Goal: Information Seeking & Learning: Learn about a topic

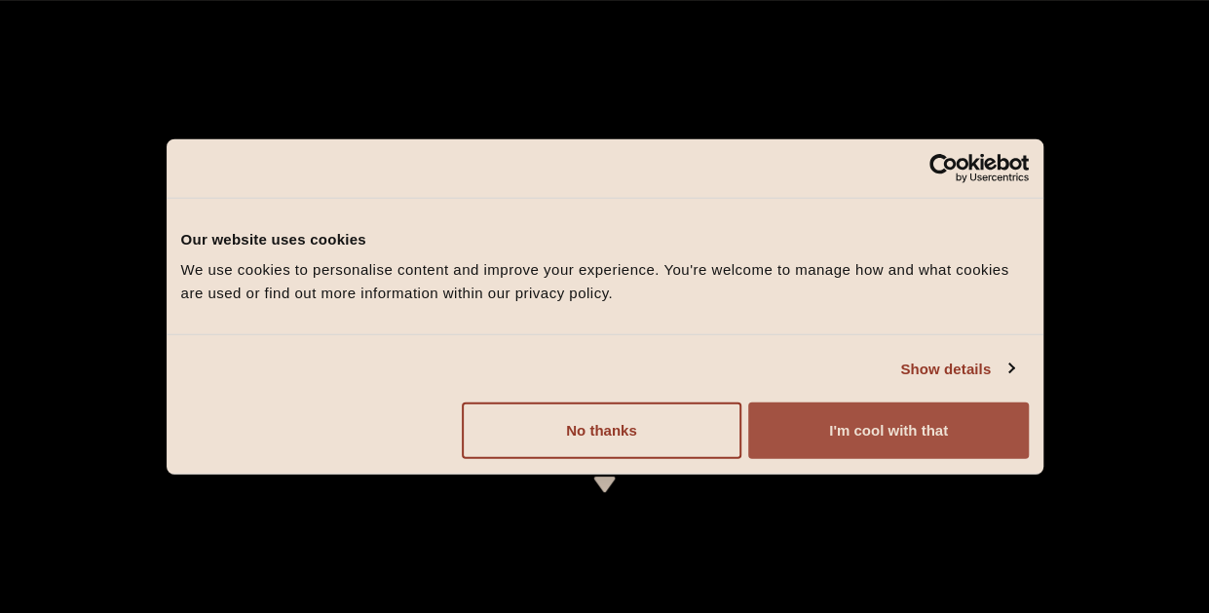
click at [835, 443] on button "I'm cool with that" at bounding box center [888, 430] width 280 height 57
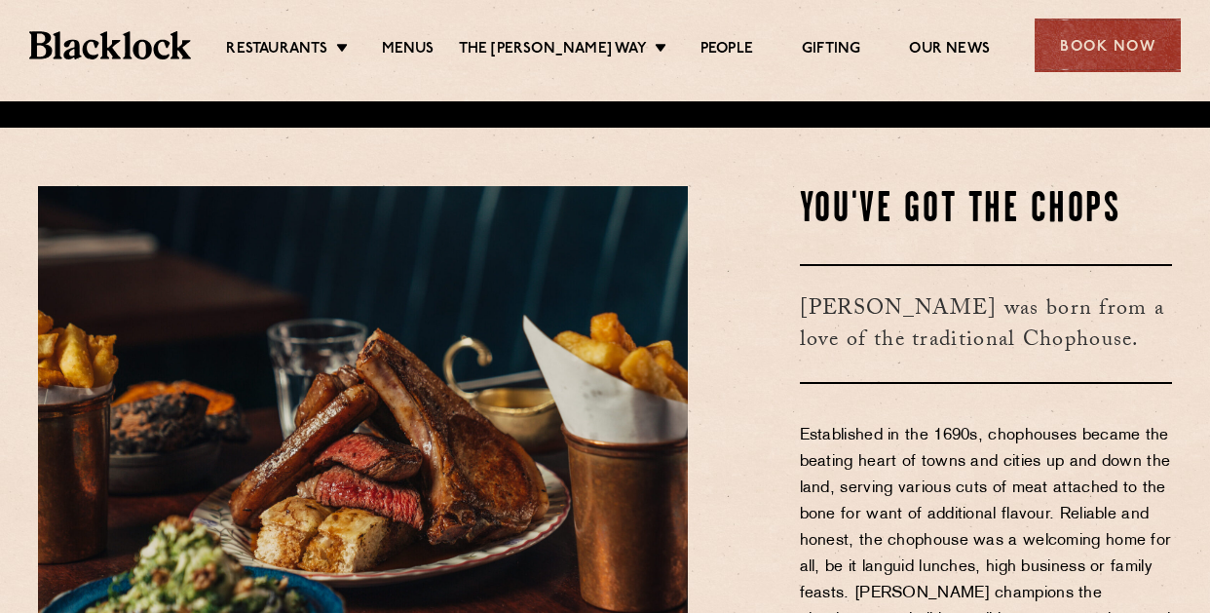
scroll to position [542, 0]
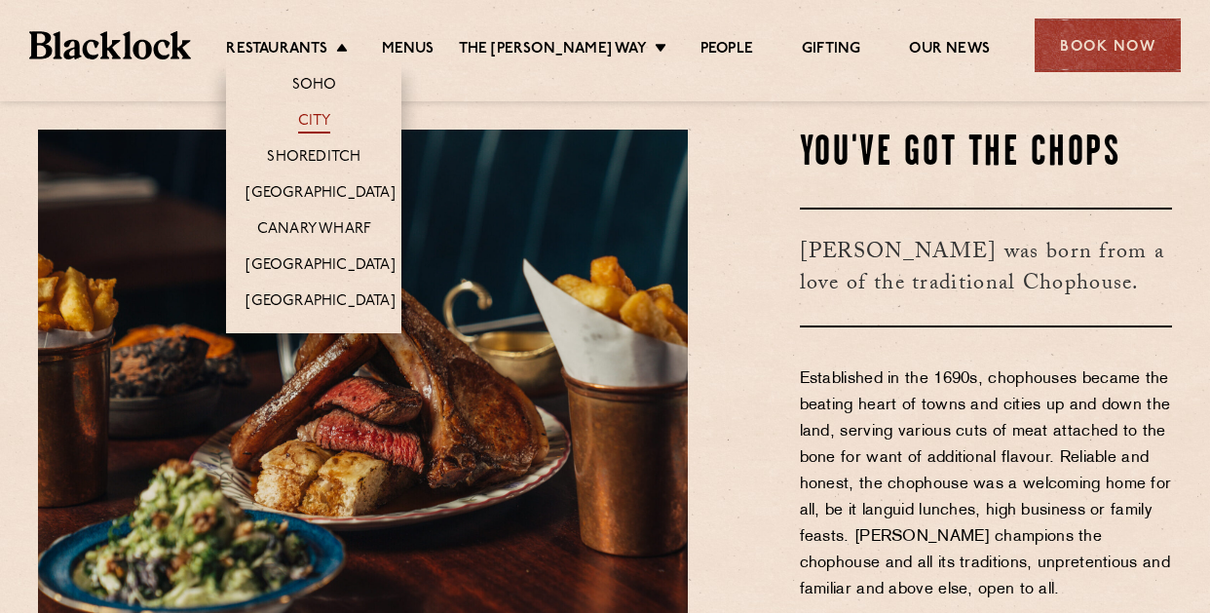
click at [327, 114] on link "City" at bounding box center [314, 122] width 33 height 21
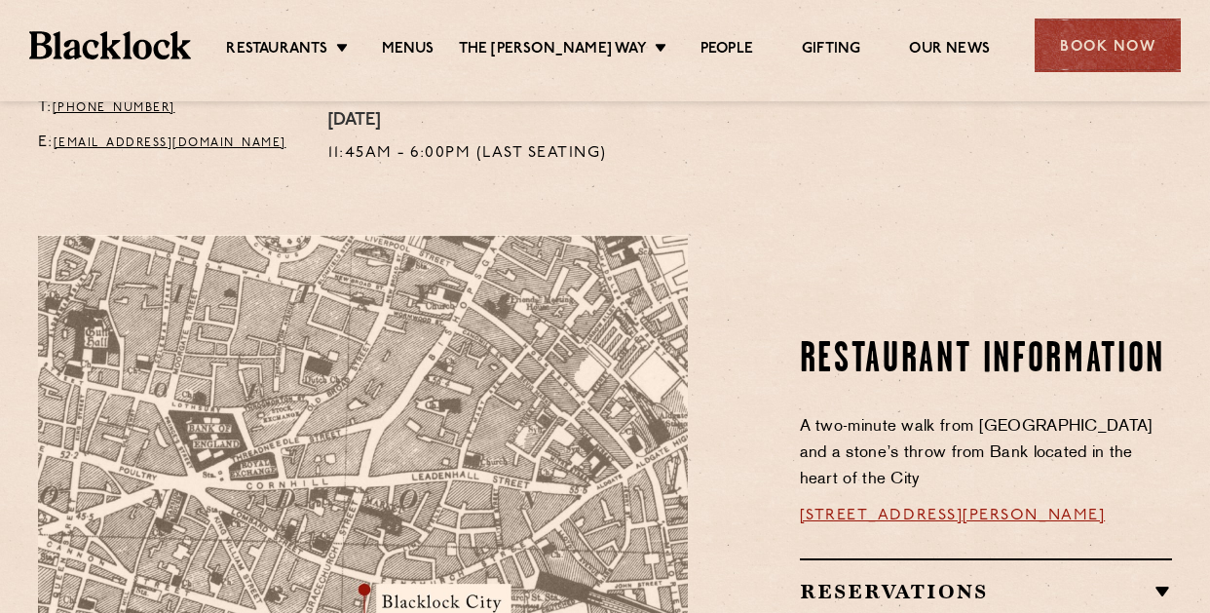
scroll to position [951, 0]
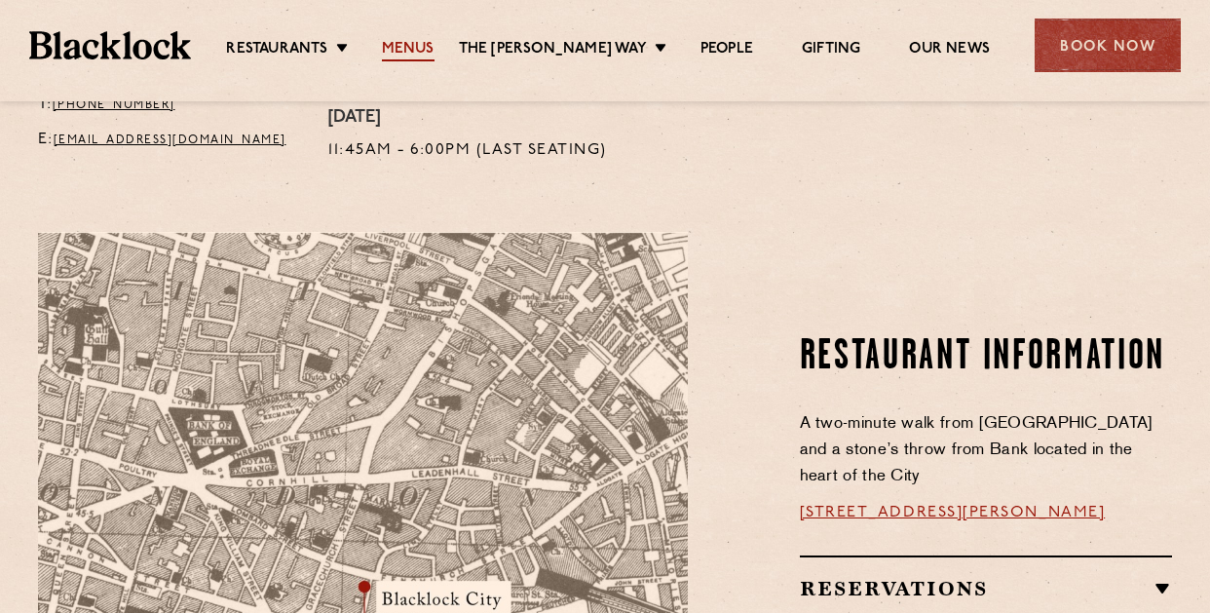
click at [430, 42] on link "Menus" at bounding box center [408, 50] width 53 height 21
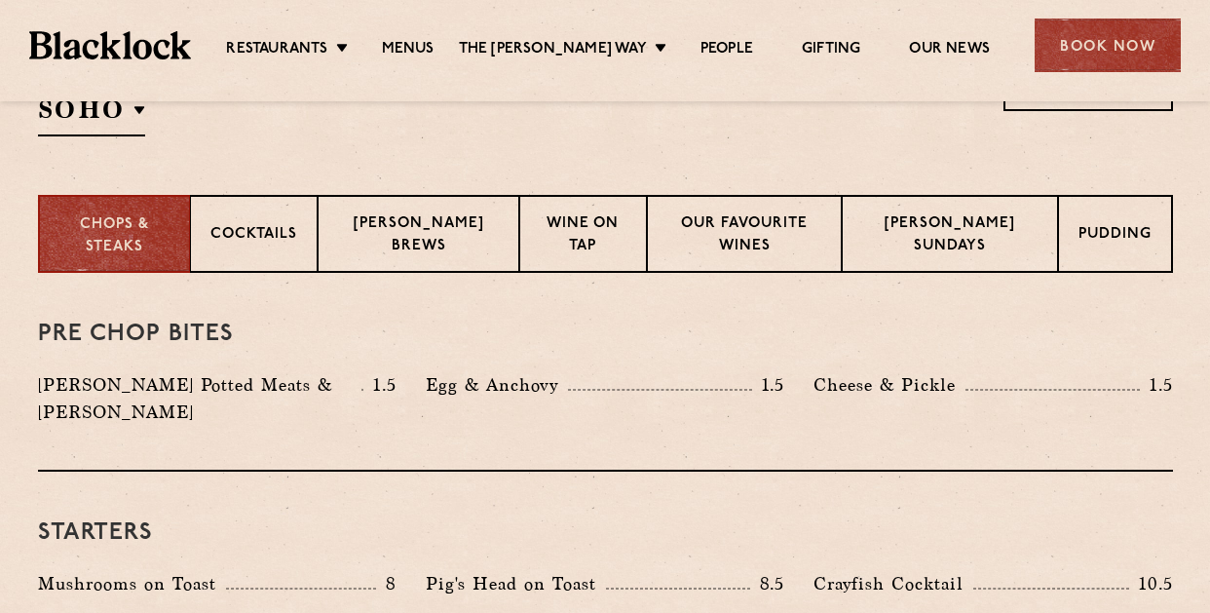
scroll to position [711, 0]
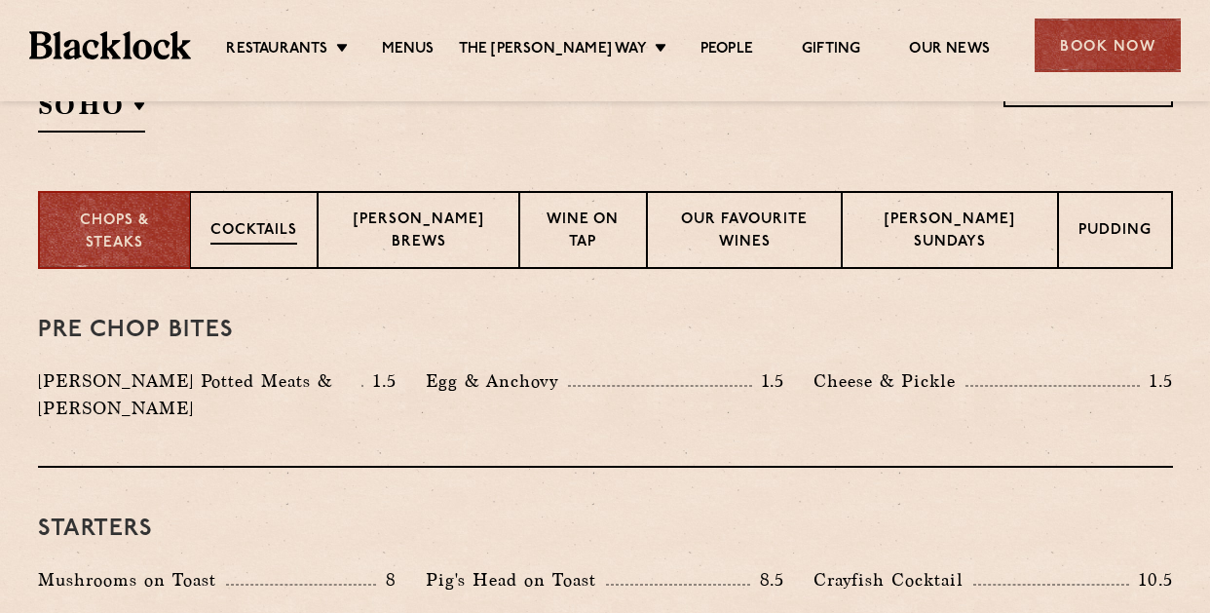
click at [279, 225] on p "Cocktails" at bounding box center [253, 232] width 87 height 24
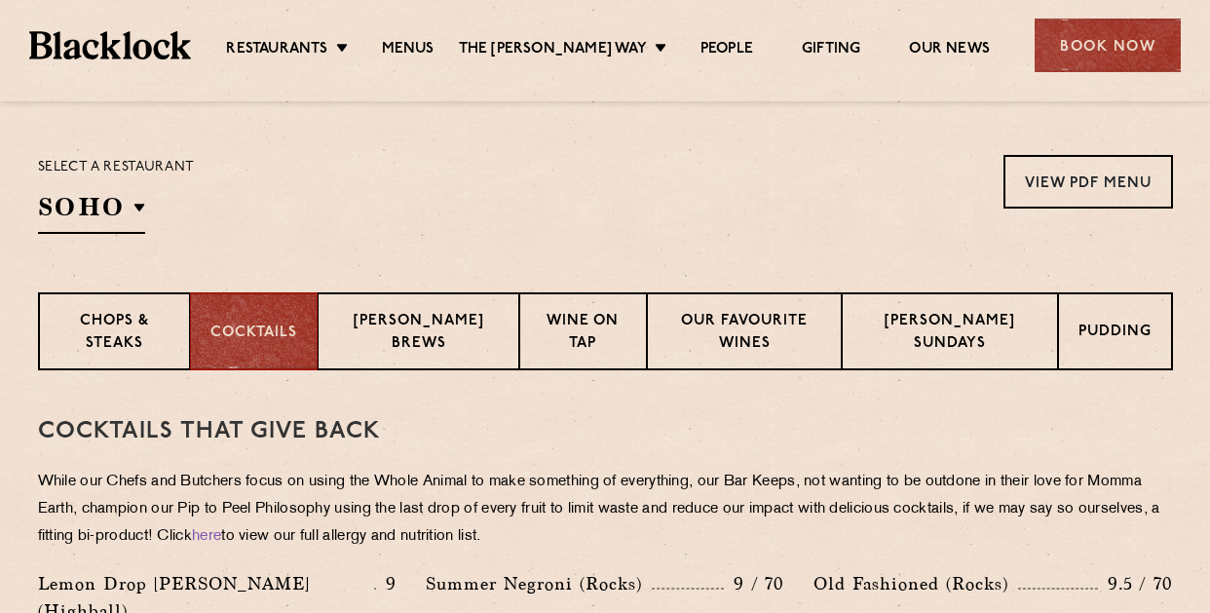
scroll to position [584, 0]
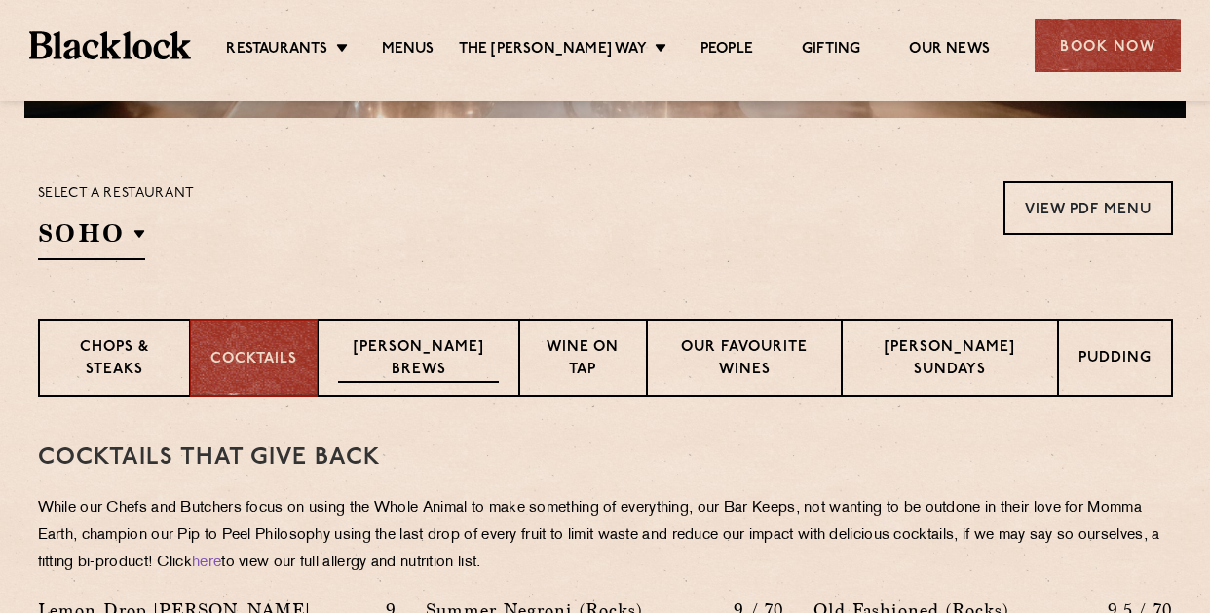
click at [376, 332] on div "Blacklock Brews" at bounding box center [418, 358] width 201 height 78
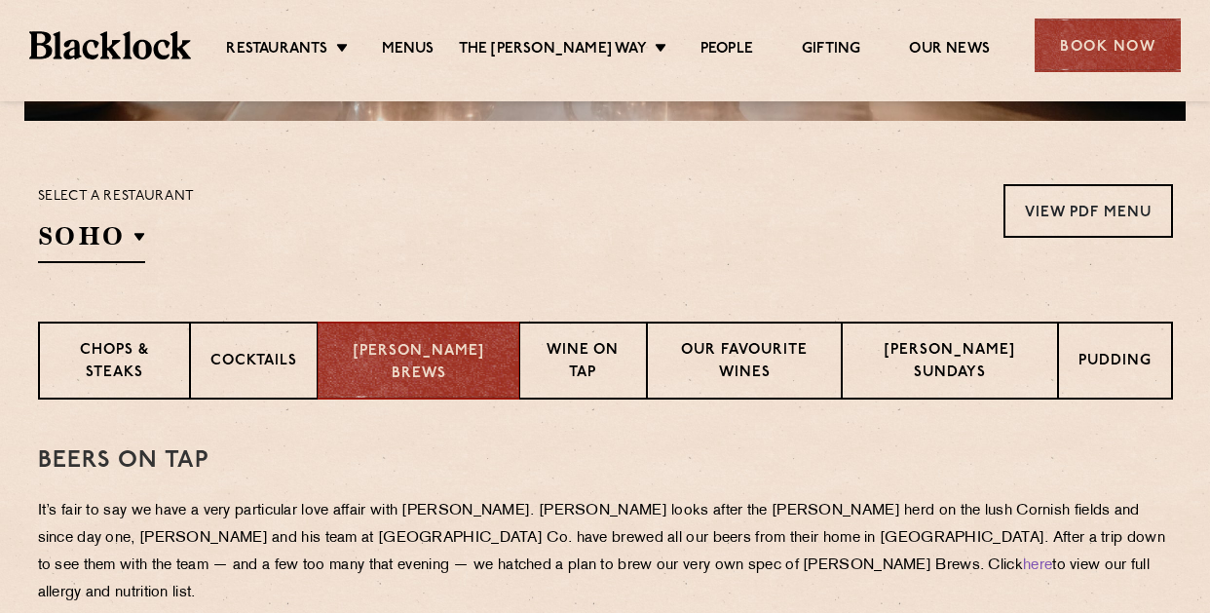
scroll to position [578, 0]
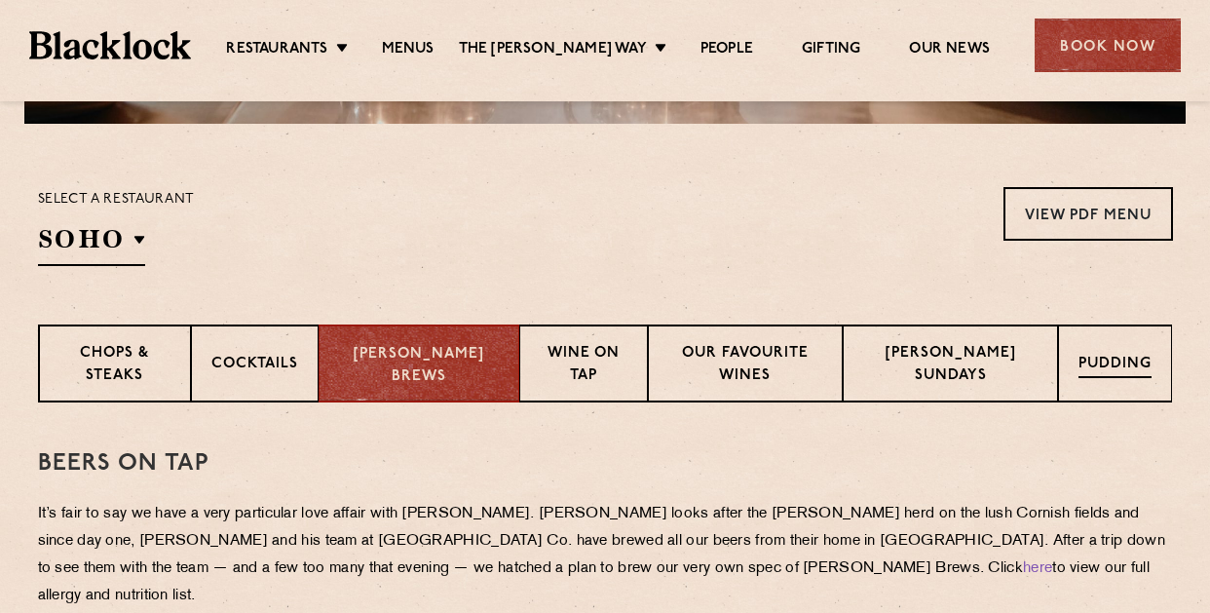
click at [1143, 375] on p "Pudding" at bounding box center [1115, 366] width 73 height 24
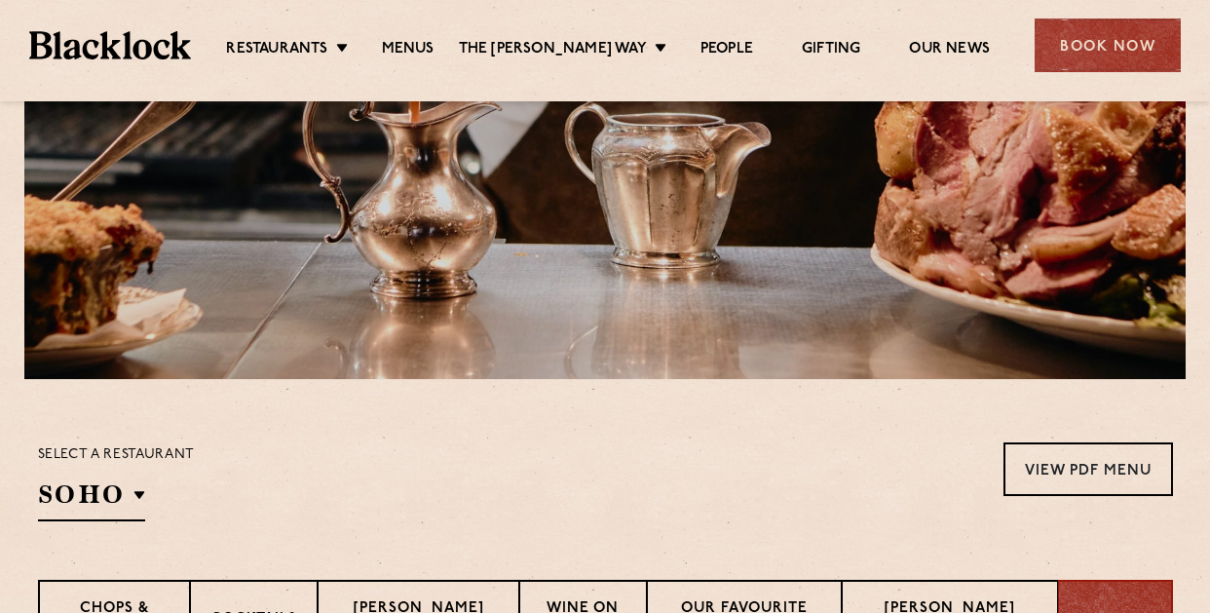
scroll to position [0, 0]
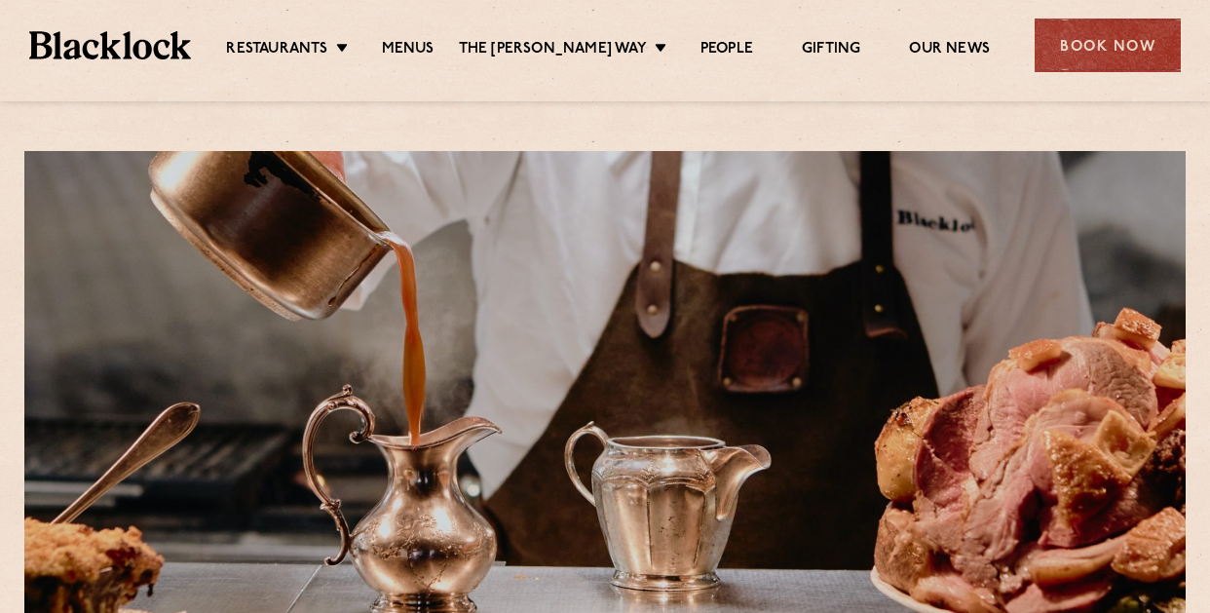
click at [267, 34] on ul "Restaurants Soho City Shoreditch Covent Garden Canary Wharf Manchester Birmingh…" at bounding box center [608, 45] width 834 height 31
